Goal: Task Accomplishment & Management: Manage account settings

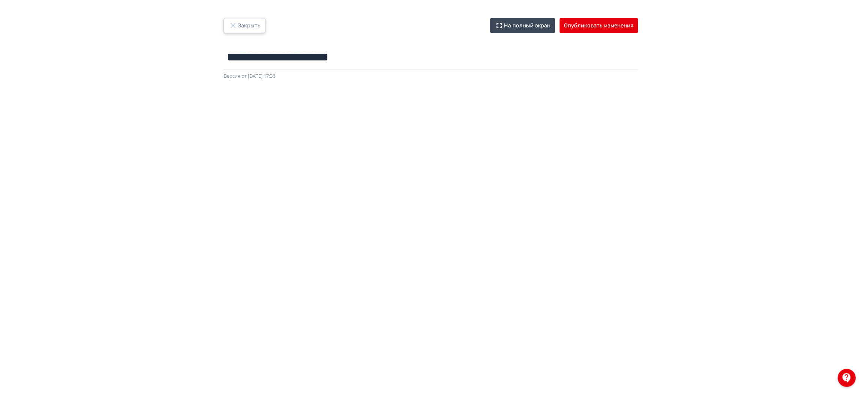
click at [250, 24] on button "Закрыть" at bounding box center [245, 25] width 42 height 15
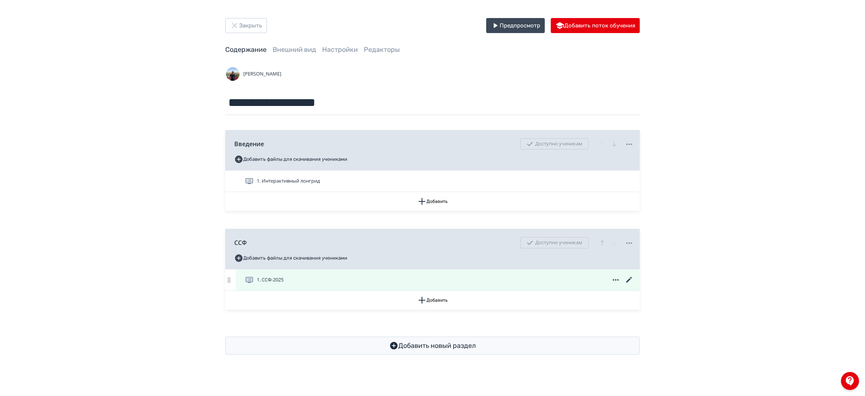
click at [628, 283] on icon at bounding box center [629, 279] width 9 height 9
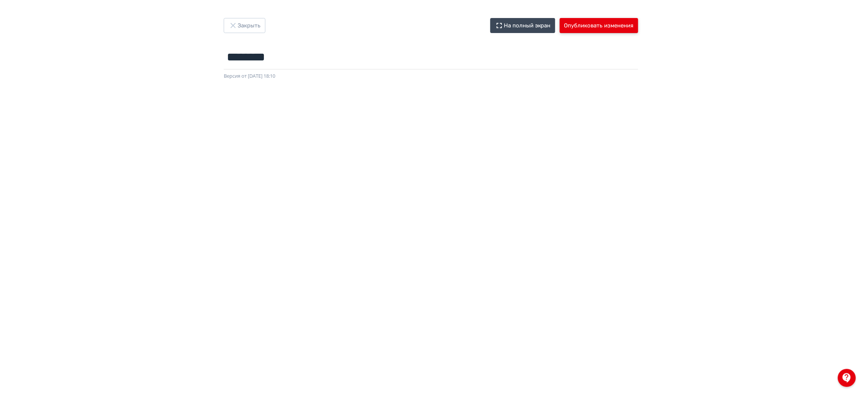
click at [571, 26] on button "Опубликовать изменения" at bounding box center [599, 25] width 78 height 15
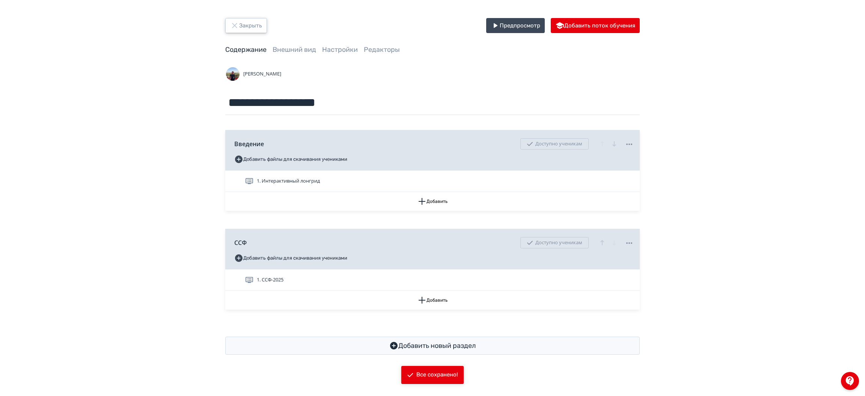
click at [242, 27] on button "Закрыть" at bounding box center [246, 25] width 42 height 15
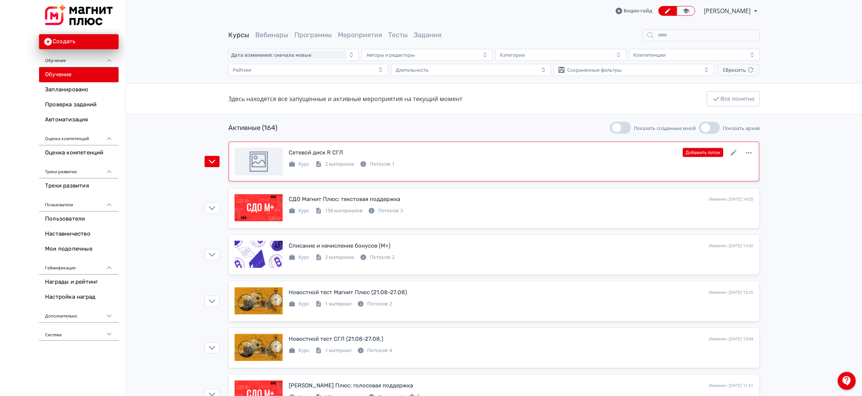
click at [564, 171] on div "Сетевой диск R СГЛ Изменен: [DATE] 14:09 Добавить поток Курс 2 материала Потоко…" at bounding box center [494, 162] width 519 height 28
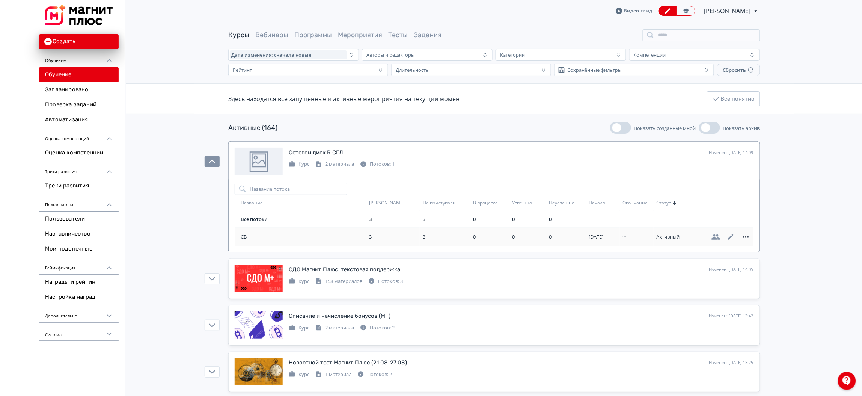
click at [744, 237] on icon at bounding box center [746, 237] width 6 height 2
click at [722, 238] on div "Удалить" at bounding box center [723, 237] width 31 height 15
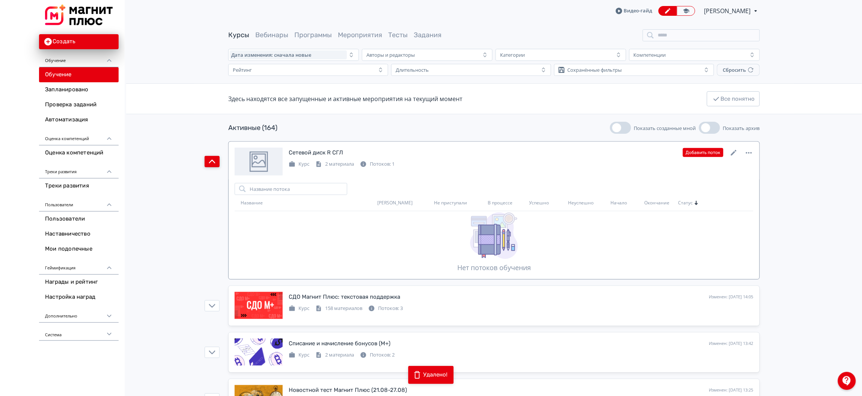
click at [210, 165] on icon "button" at bounding box center [212, 161] width 7 height 7
